Goal: Information Seeking & Learning: Understand process/instructions

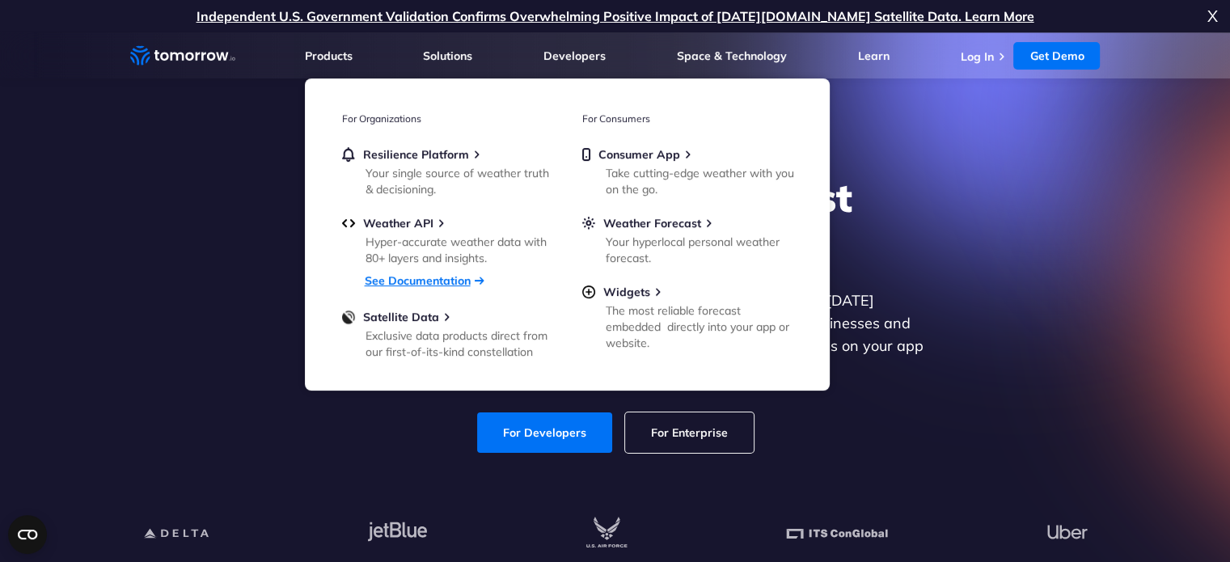
click at [404, 281] on link "See Documentation" at bounding box center [418, 280] width 106 height 15
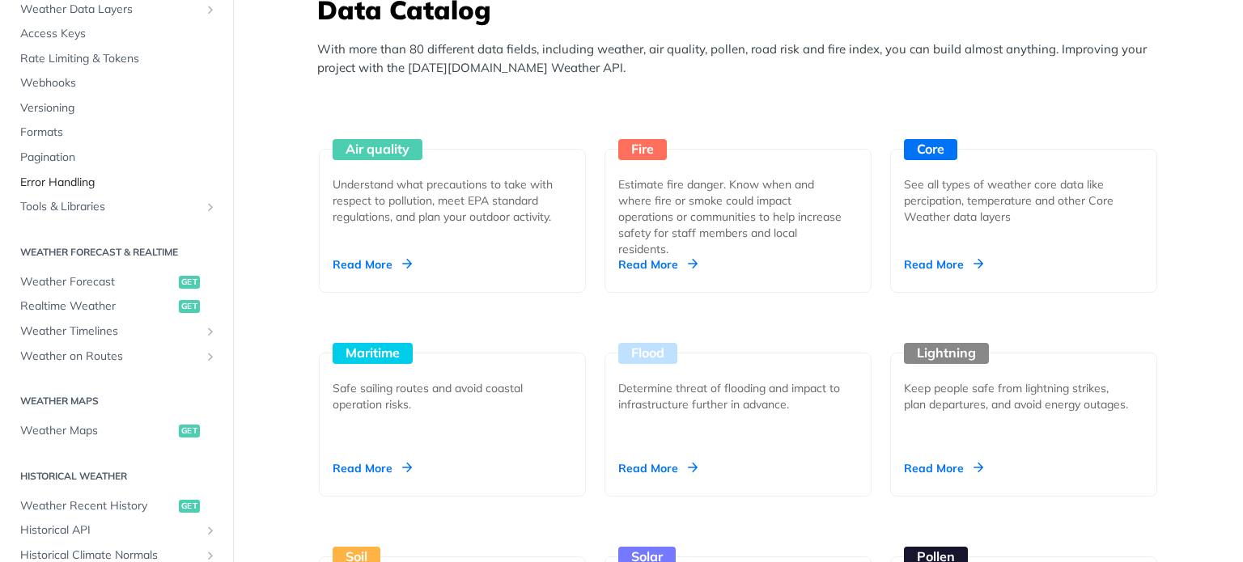
scroll to position [162, 0]
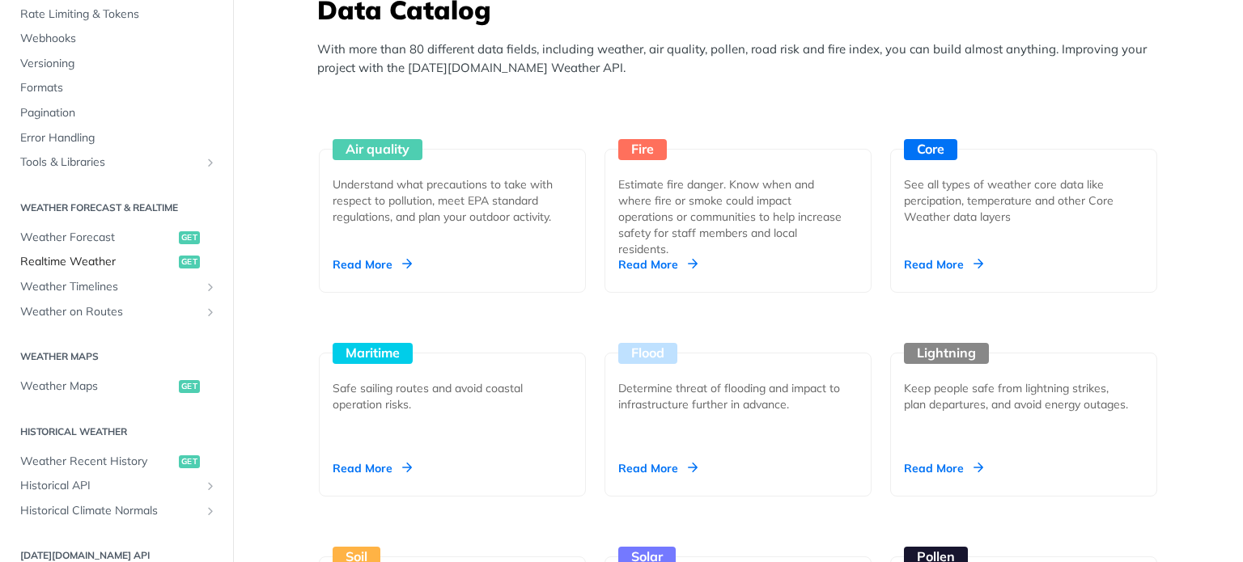
click at [68, 255] on span "Realtime Weather" at bounding box center [97, 262] width 155 height 16
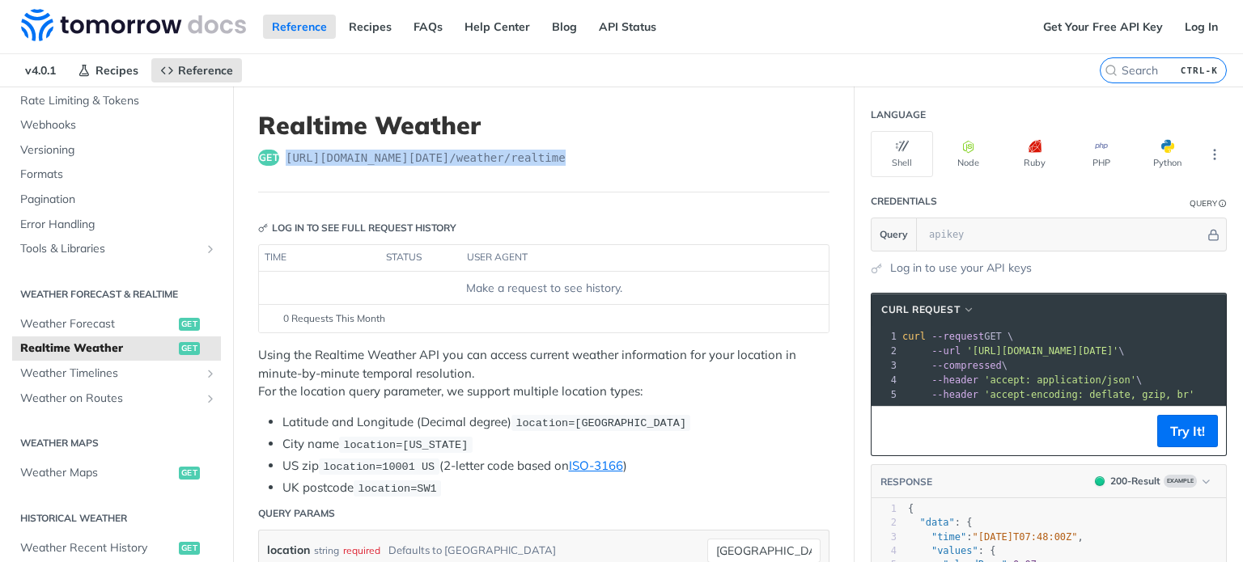
drag, startPoint x: 565, startPoint y: 159, endPoint x: 277, endPoint y: 159, distance: 287.2
click at [277, 159] on div "get [URL][DOMAIN_NAME][DATE] /weather/realtime" at bounding box center [543, 158] width 571 height 16
drag, startPoint x: 564, startPoint y: 155, endPoint x: 280, endPoint y: 148, distance: 284.0
click at [280, 150] on div "get [URL][DOMAIN_NAME][DATE] /weather/realtime" at bounding box center [543, 158] width 571 height 16
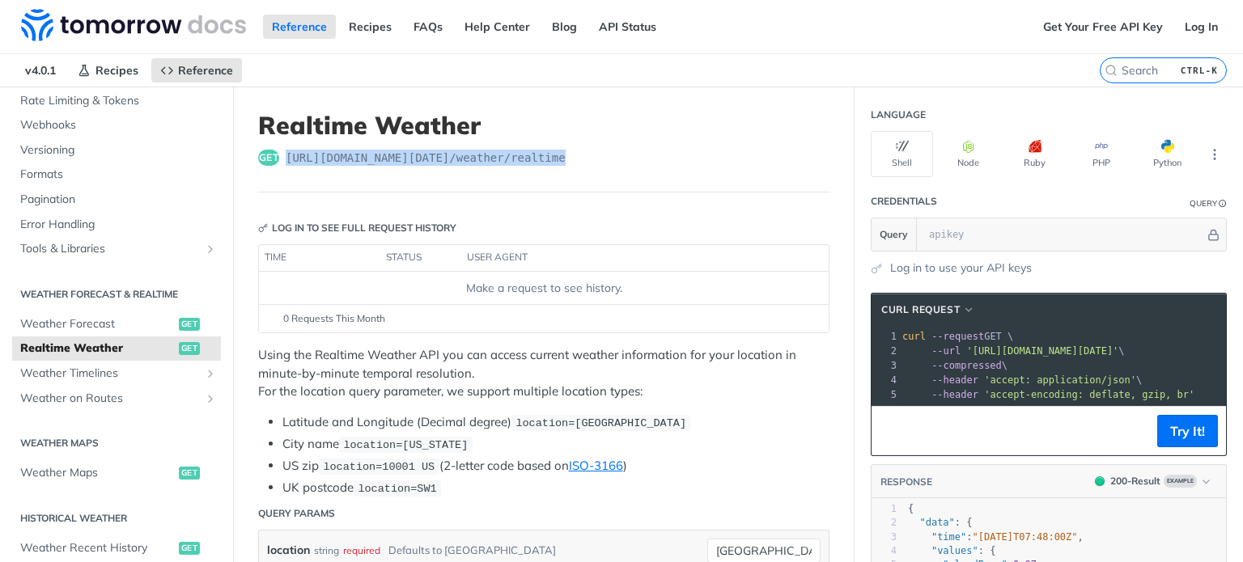
copy div "[URL][DOMAIN_NAME][DATE] /weather/realtime"
click at [517, 164] on span "[URL][DOMAIN_NAME][DATE] /weather/realtime" at bounding box center [426, 158] width 280 height 16
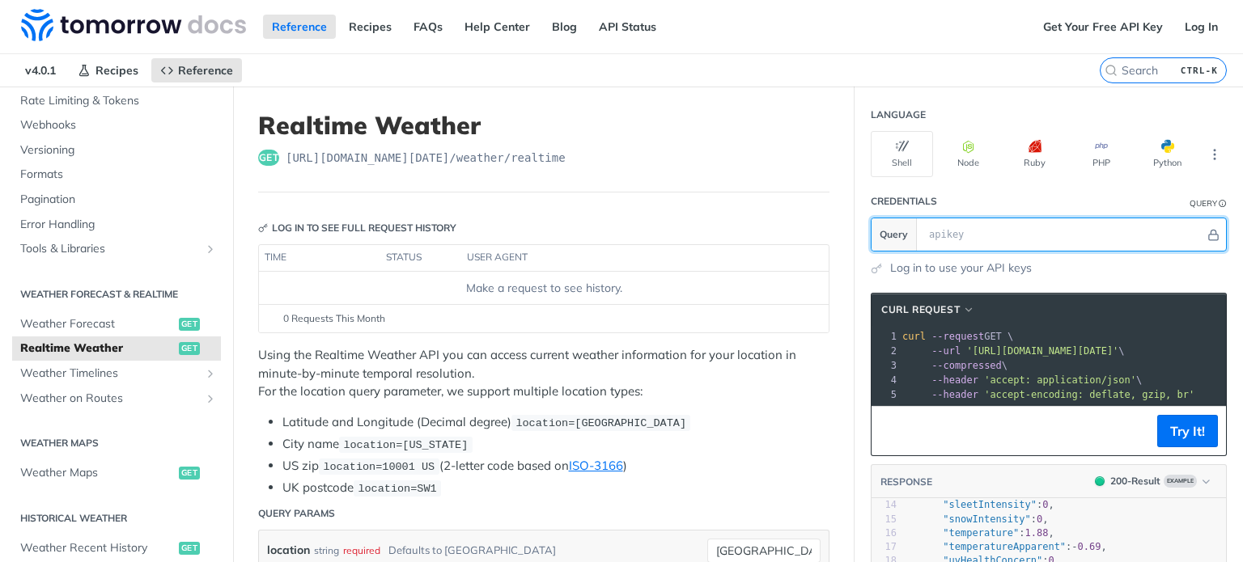
click at [947, 231] on input "text" at bounding box center [1063, 234] width 284 height 32
click at [930, 197] on header "Credentials Query" at bounding box center [1048, 201] width 356 height 32
click at [1151, 221] on input "text" at bounding box center [1063, 234] width 284 height 32
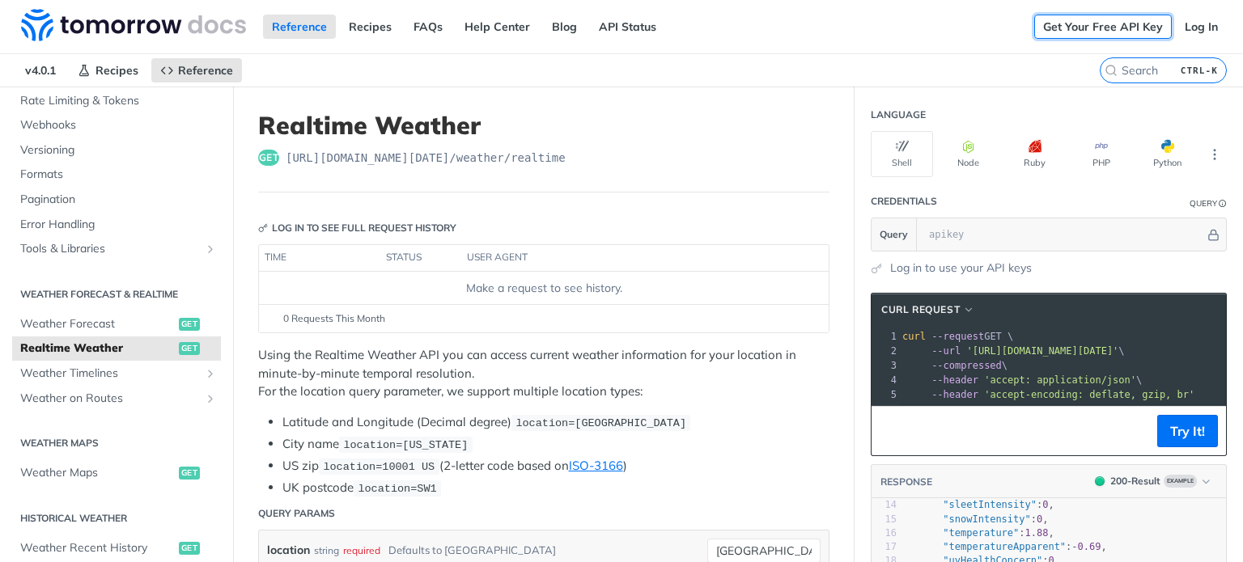
click at [1065, 25] on link "Get Your Free API Key" at bounding box center [1103, 27] width 138 height 24
